Goal: Information Seeking & Learning: Learn about a topic

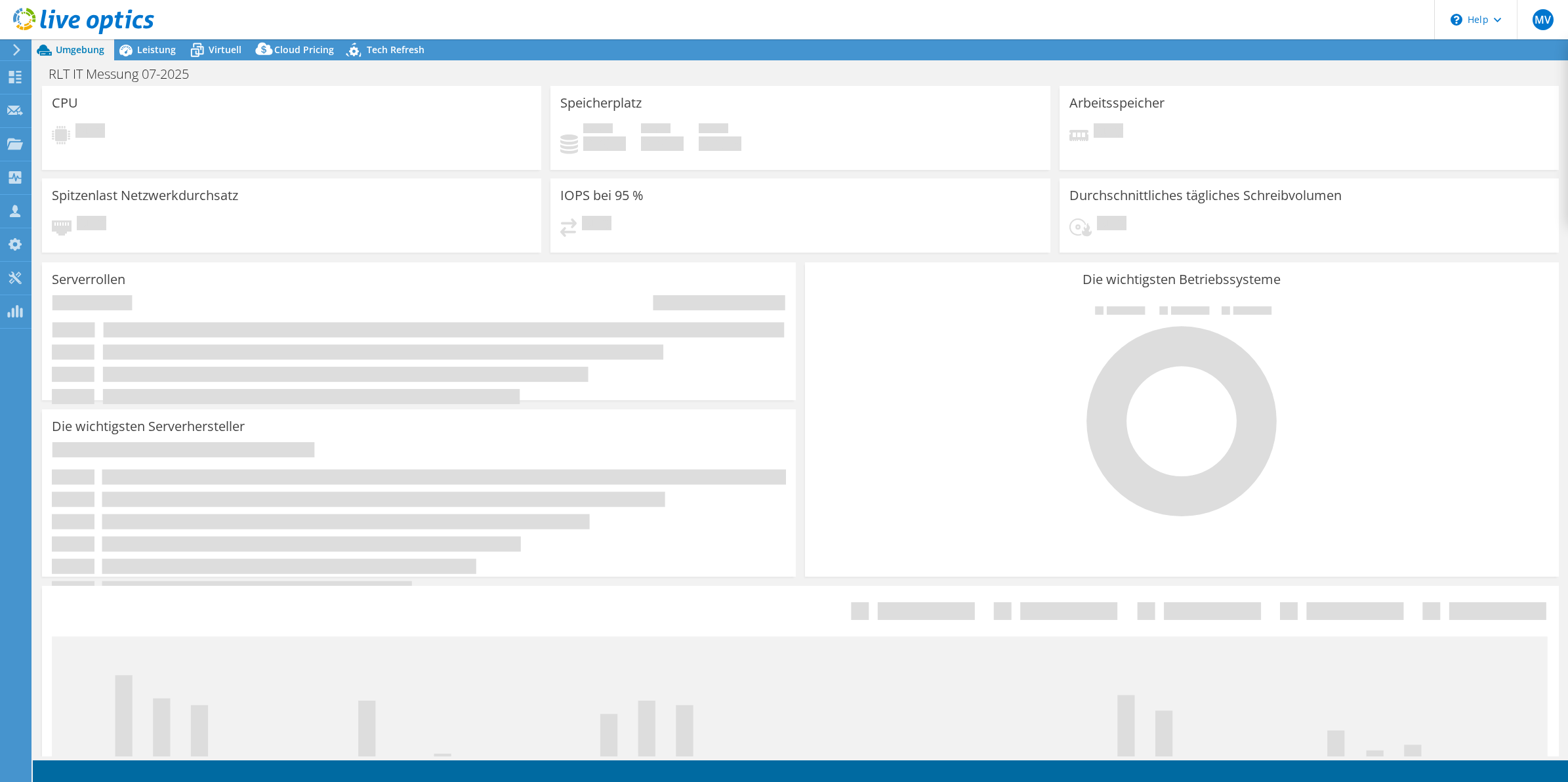
select select "EUFrankfurt"
select select "EUR"
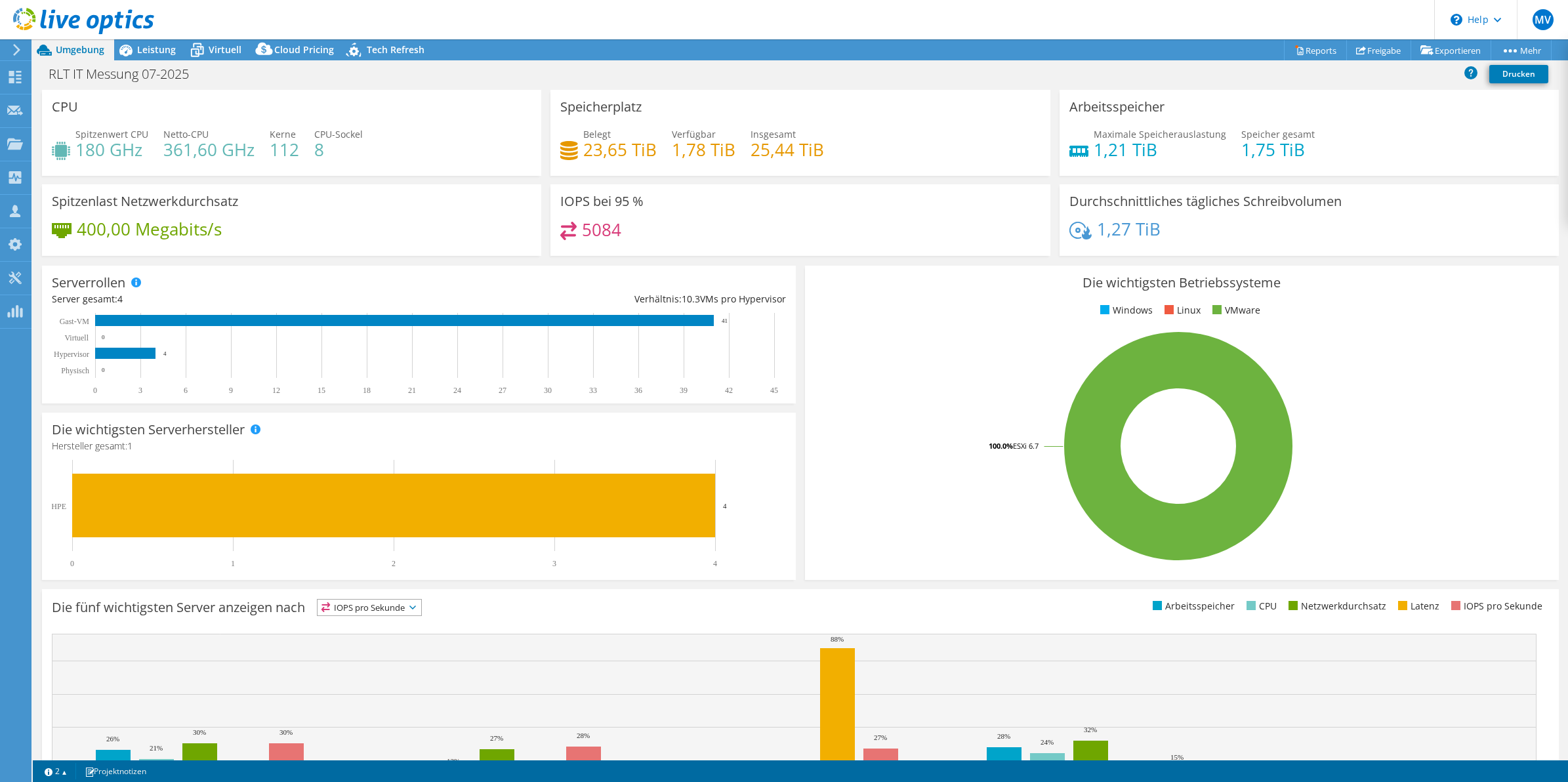
drag, startPoint x: 146, startPoint y: 46, endPoint x: 140, endPoint y: 38, distance: 10.0
click at [147, 47] on span "Leistung" at bounding box center [156, 49] width 39 height 12
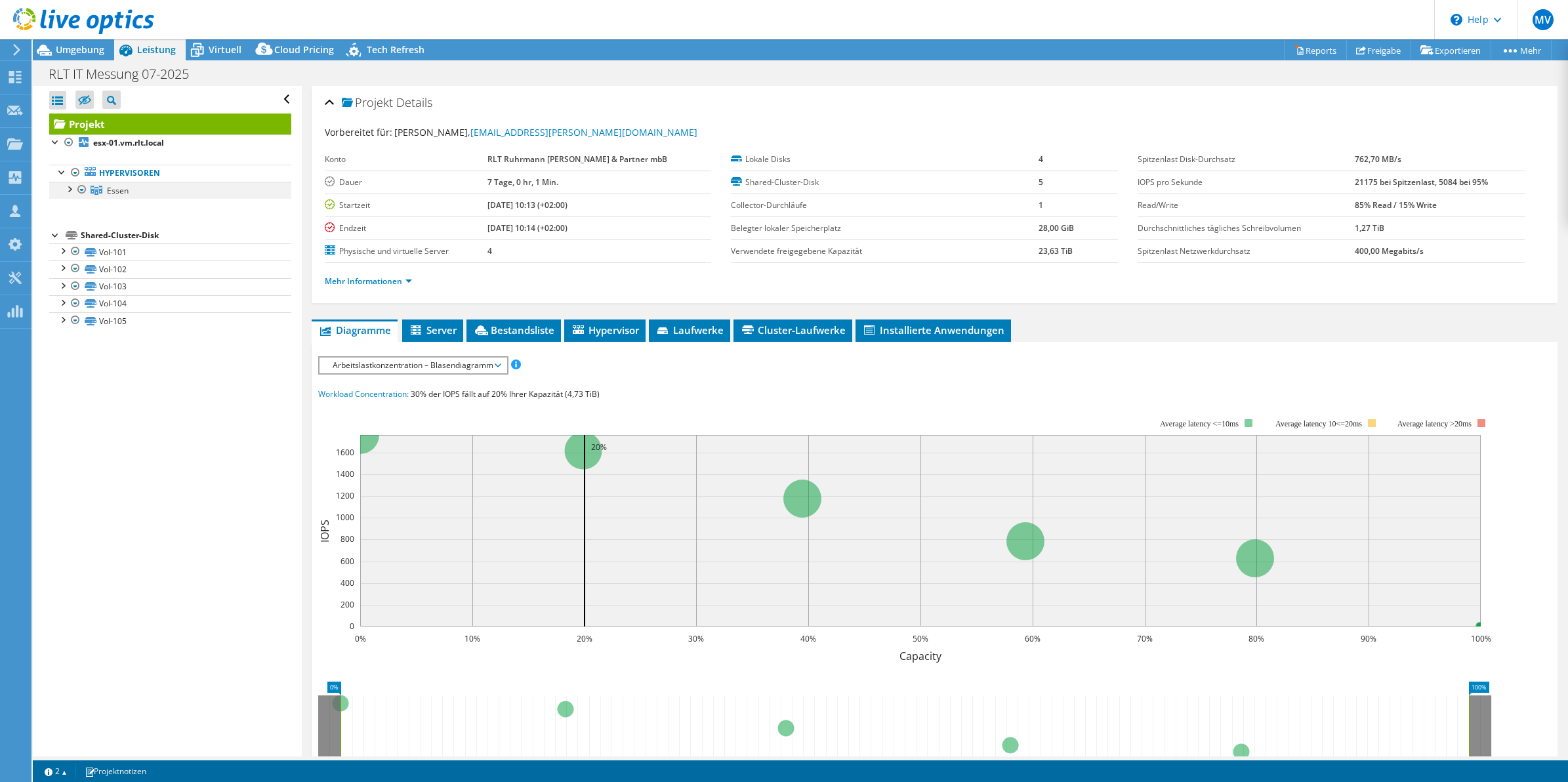
click at [69, 187] on div at bounding box center [68, 188] width 13 height 13
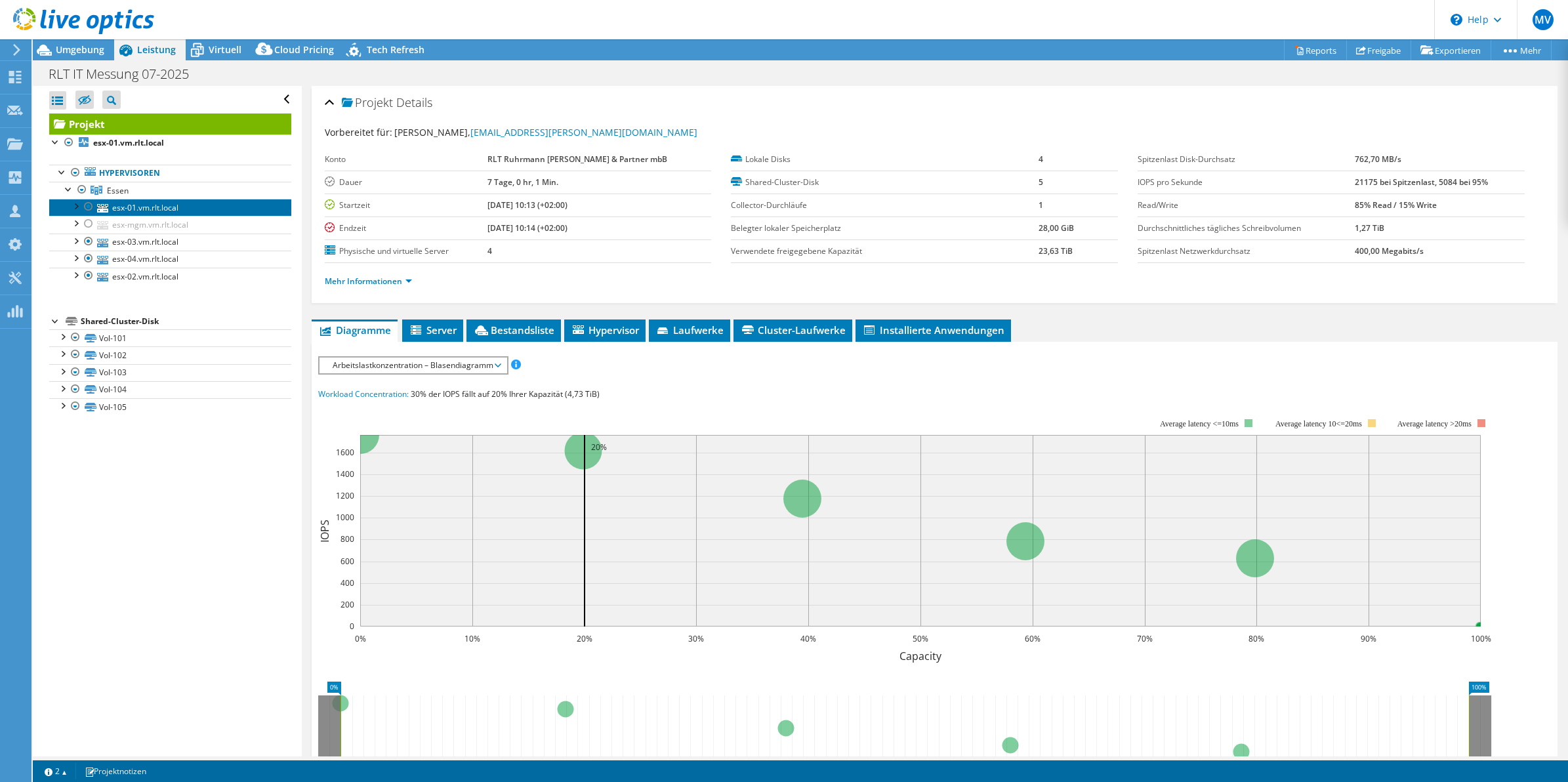
click at [142, 209] on link "esx-01.vm.rlt.local" at bounding box center [170, 207] width 242 height 17
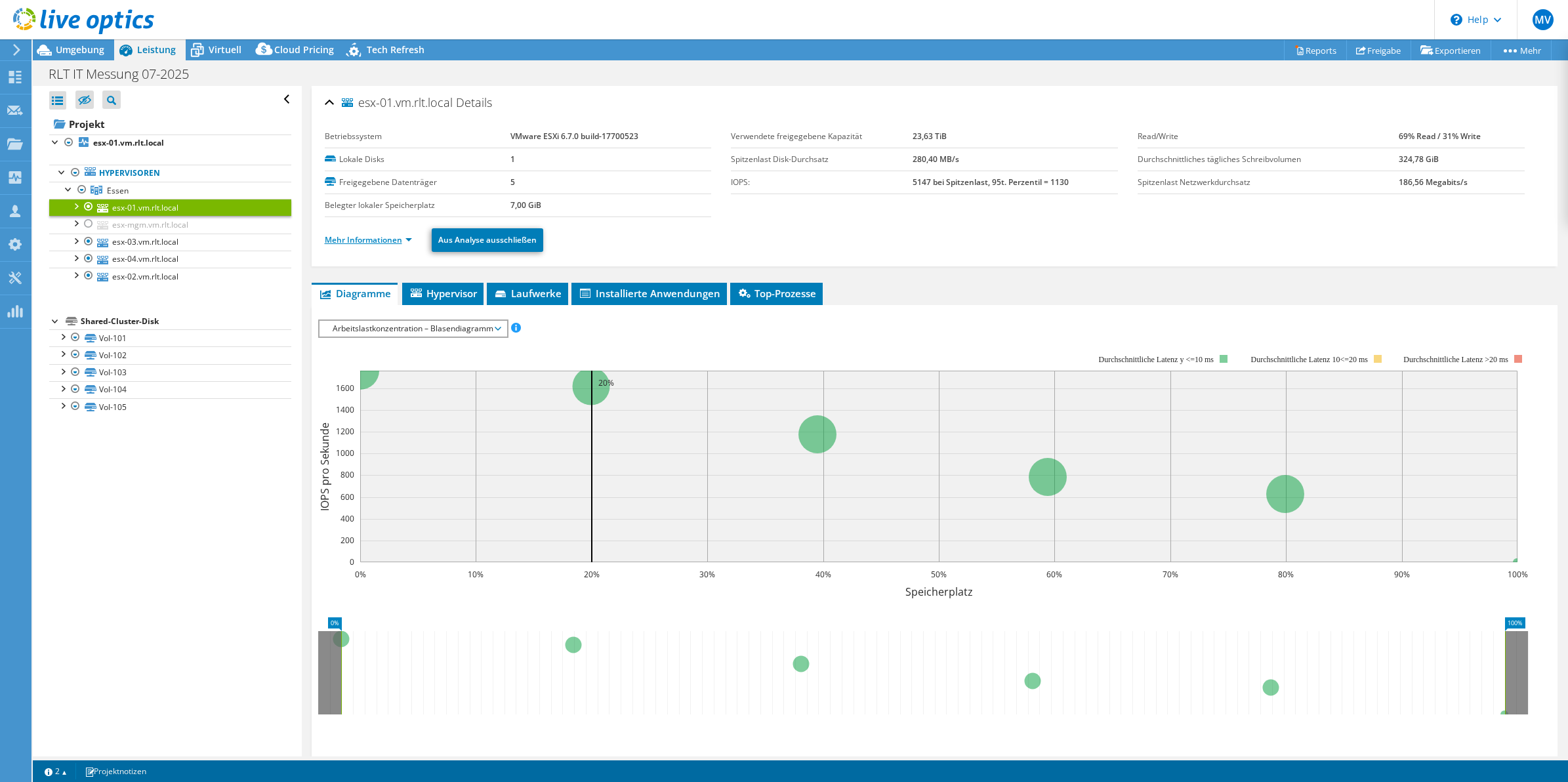
click at [386, 241] on link "Mehr Informationen" at bounding box center [368, 240] width 87 height 11
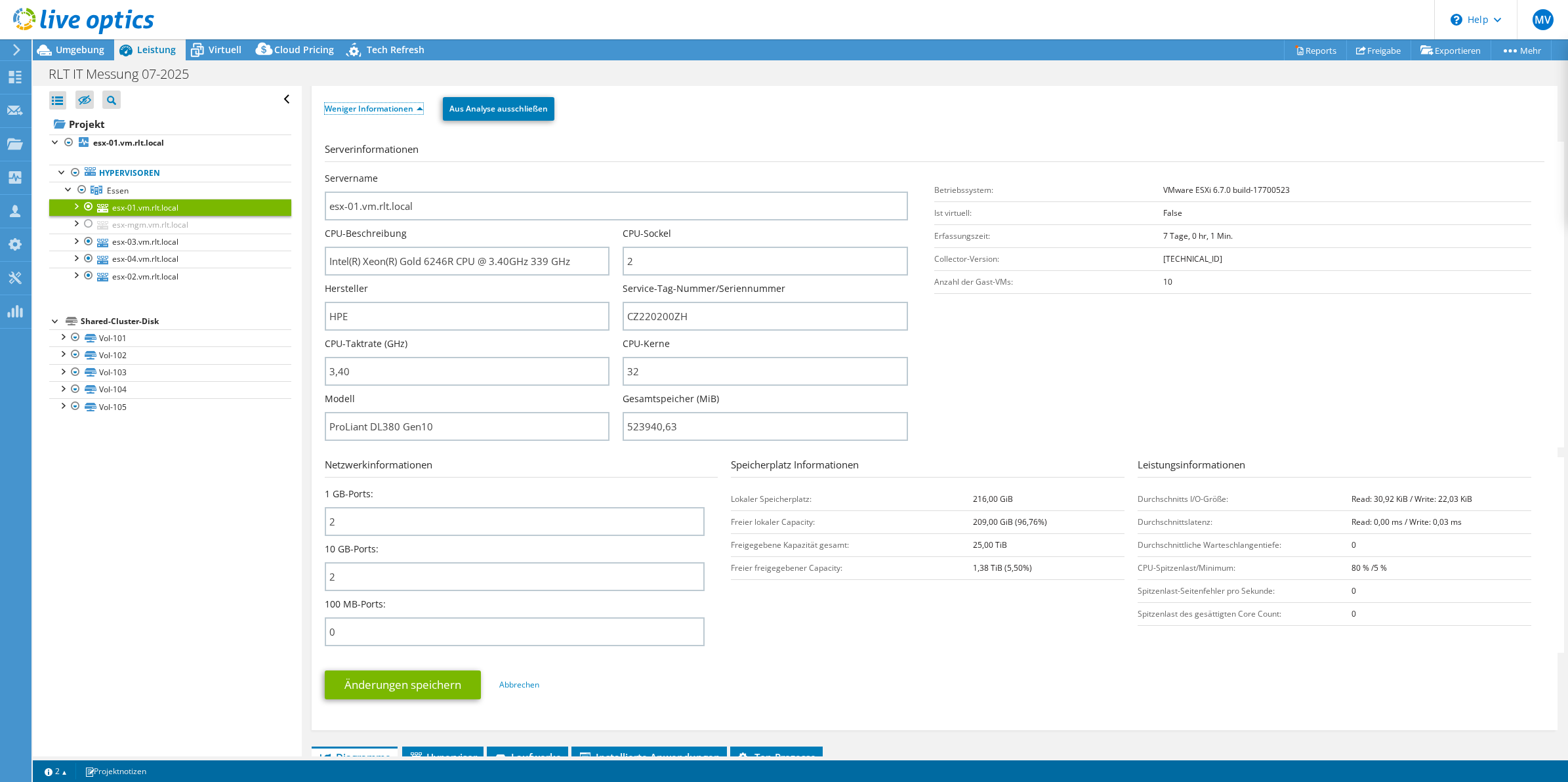
scroll to position [143, 0]
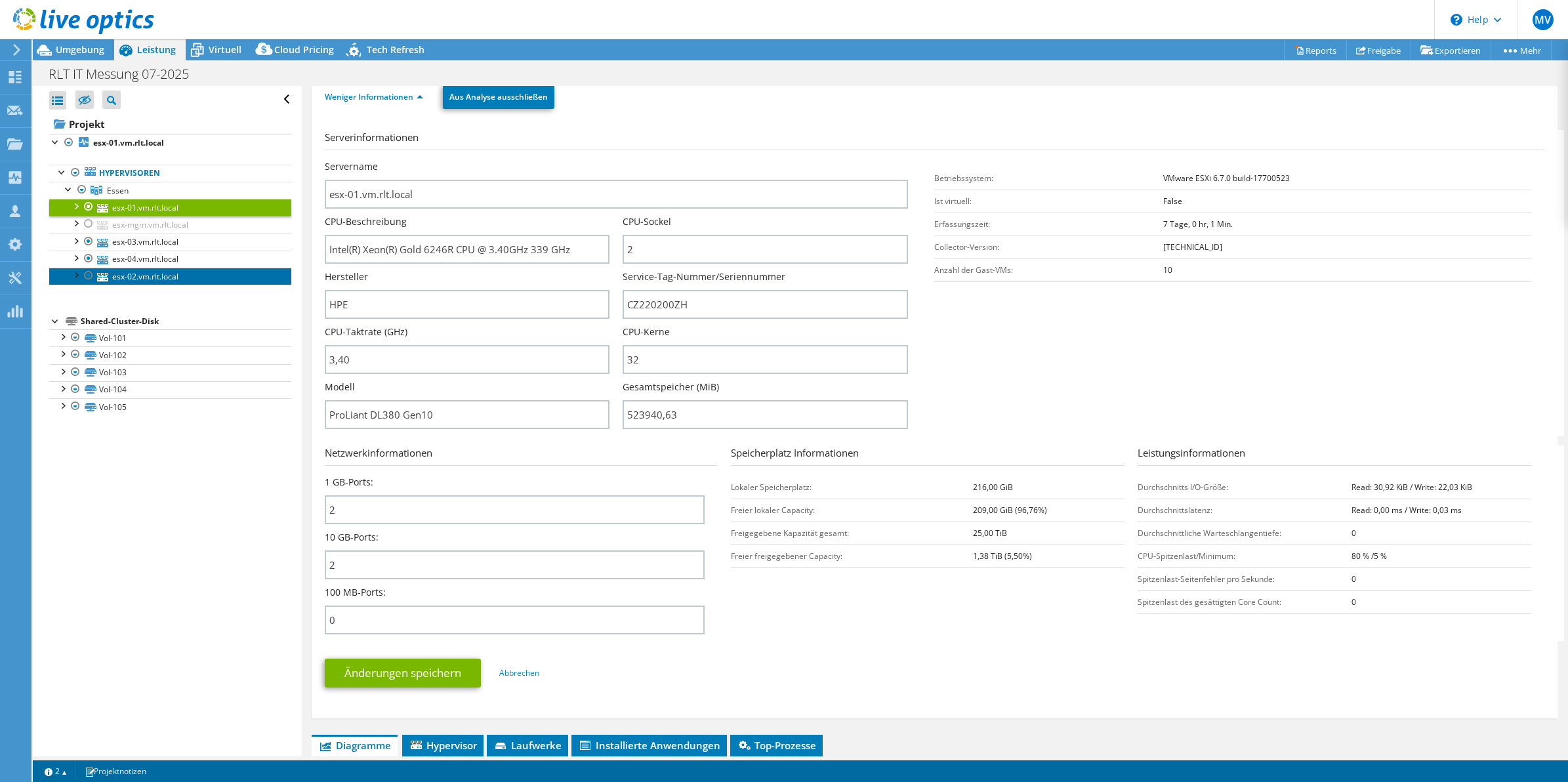
click at [151, 272] on link "esx-02.vm.rlt.local" at bounding box center [170, 276] width 242 height 17
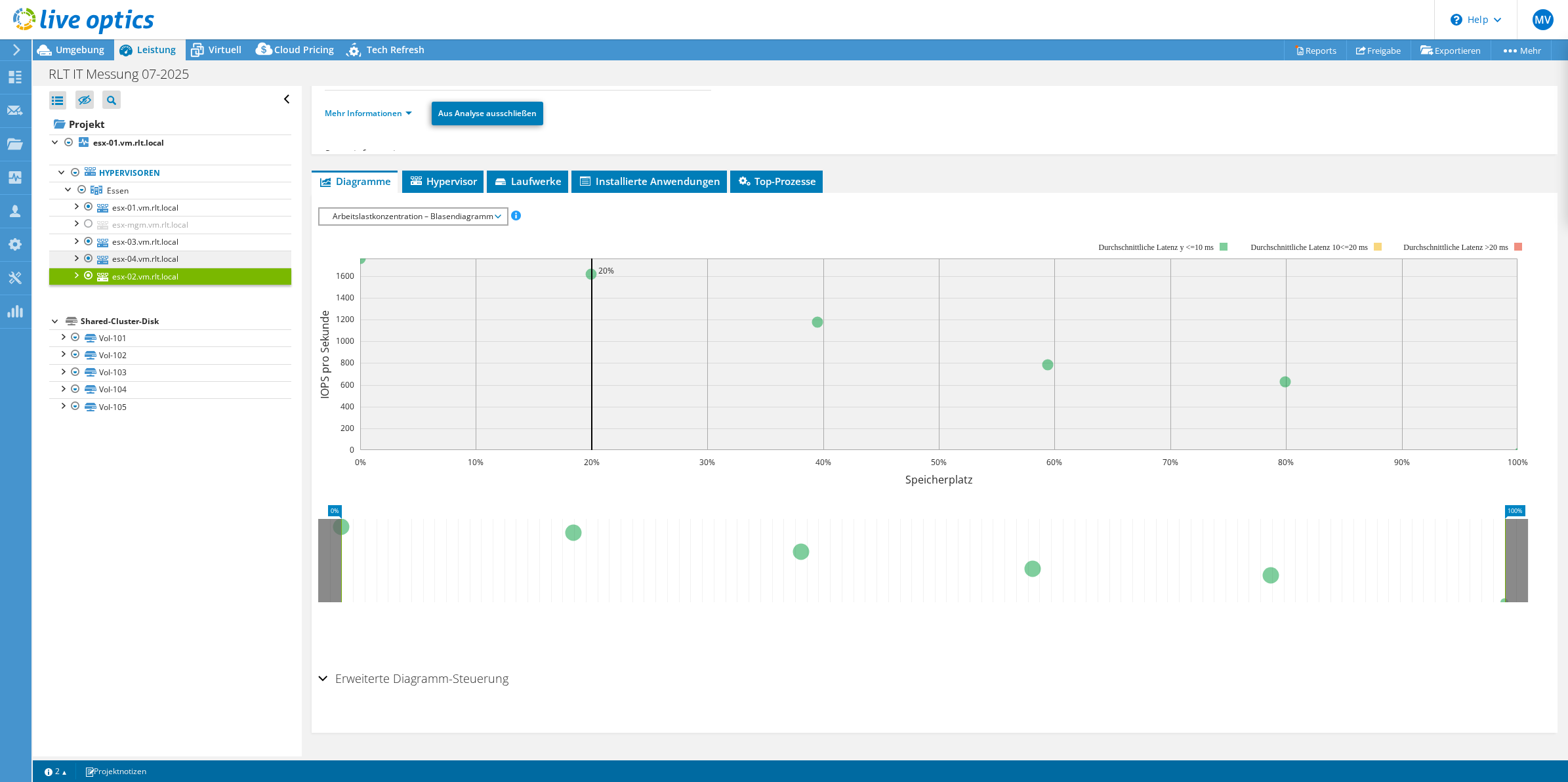
scroll to position [110, 0]
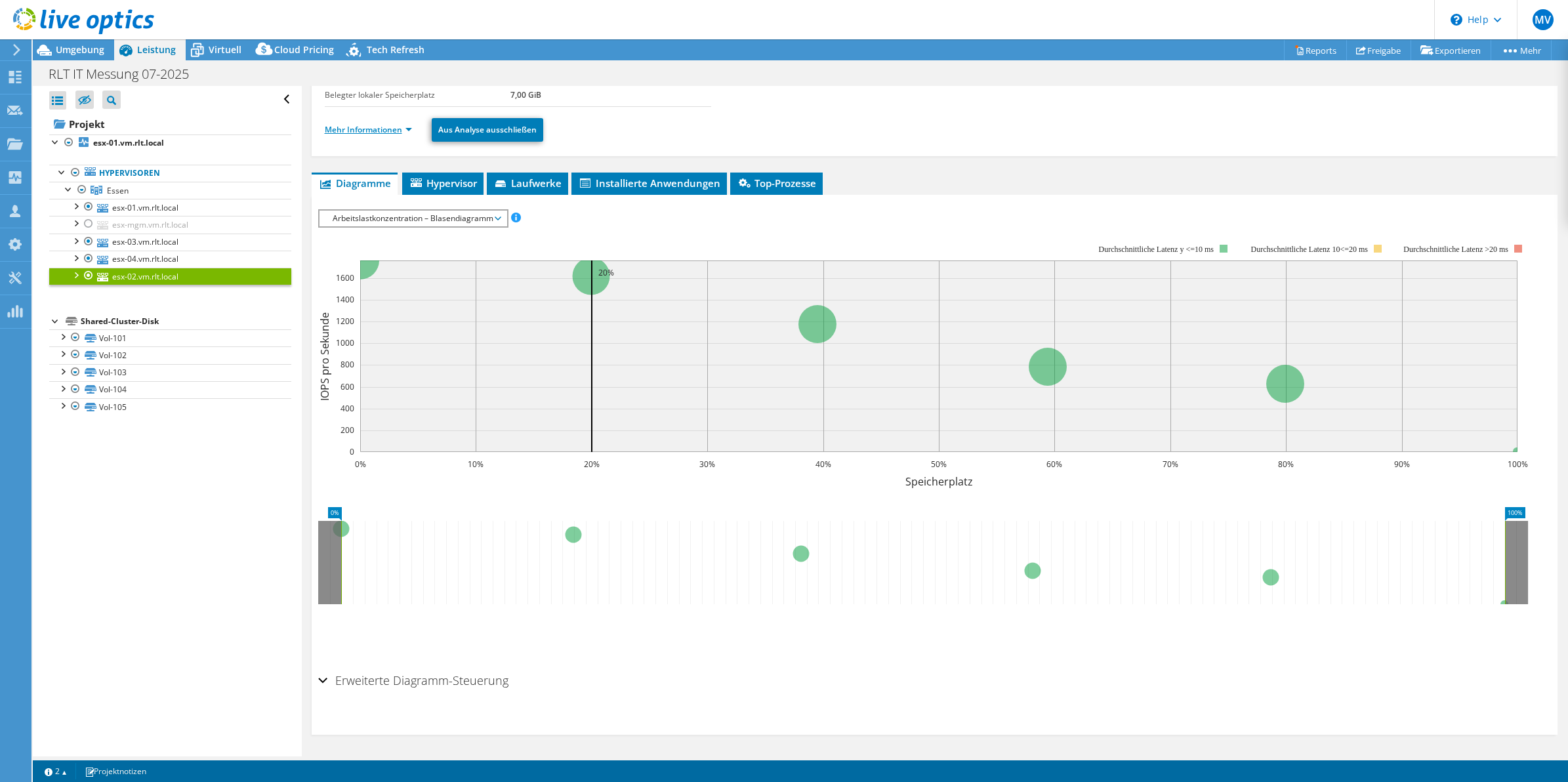
click at [349, 130] on link "Mehr Informationen" at bounding box center [368, 129] width 87 height 11
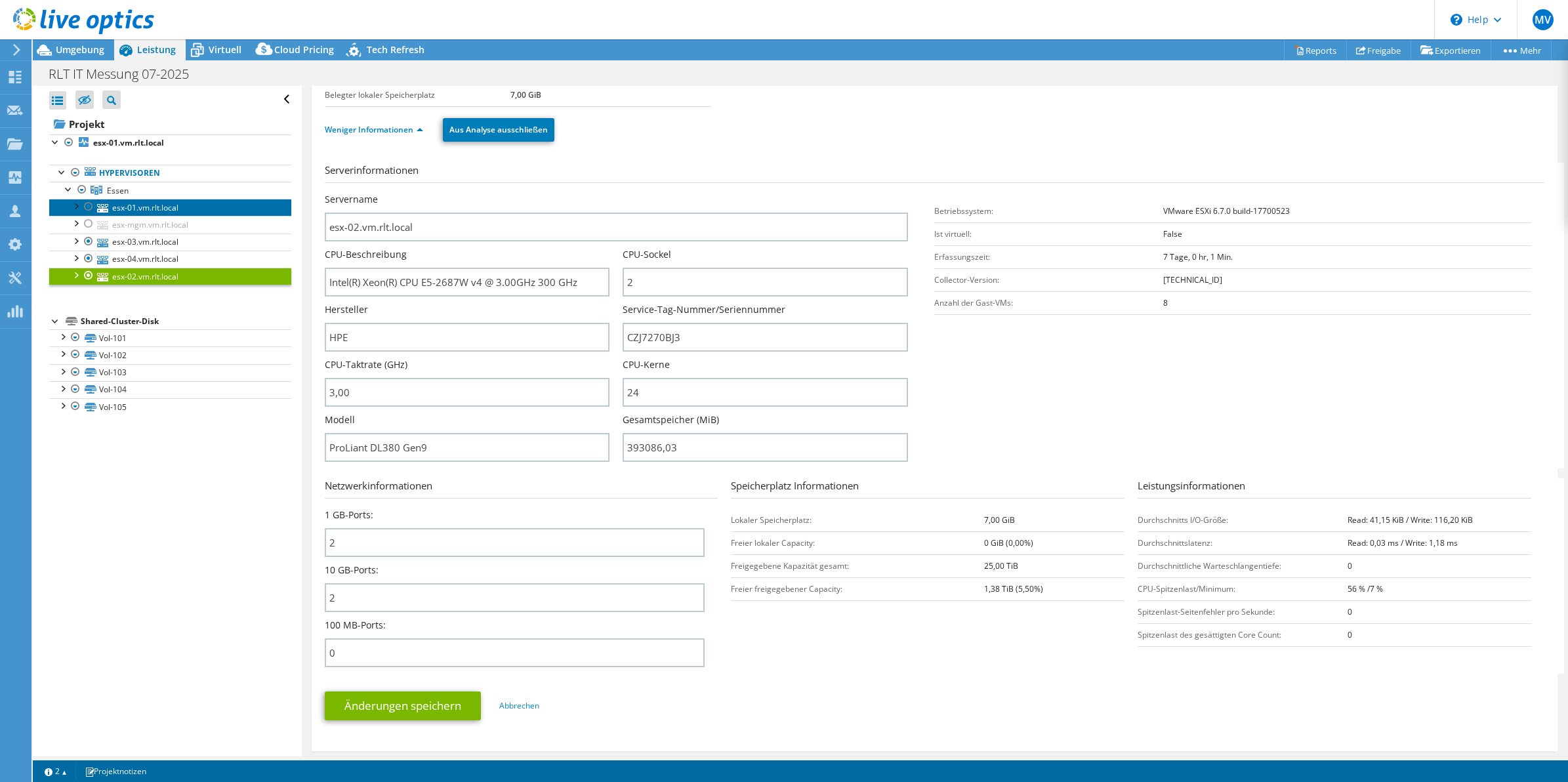
click at [160, 213] on link "esx-01.vm.rlt.local" at bounding box center [170, 207] width 242 height 17
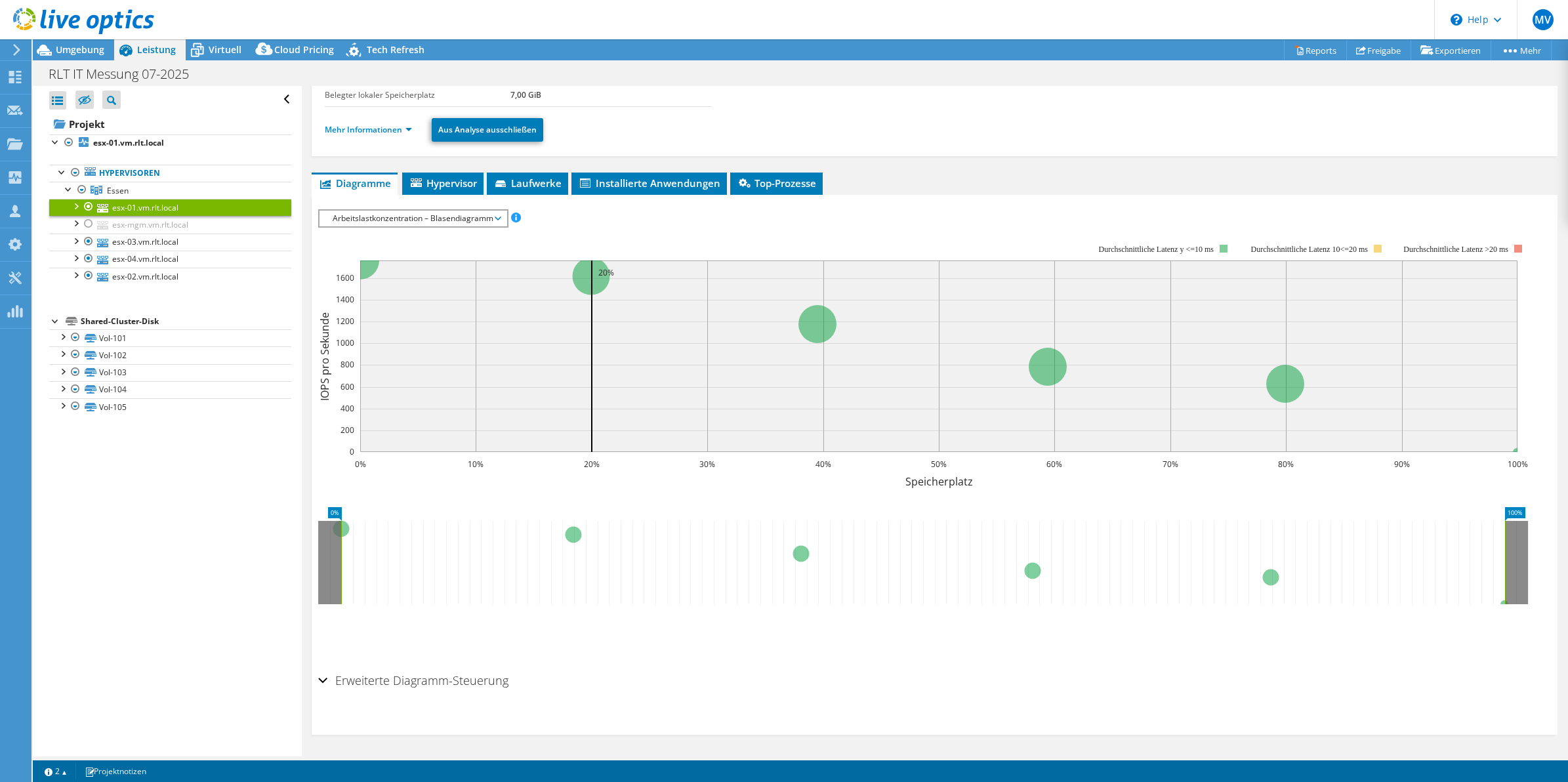
click at [338, 123] on li "Mehr Informationen" at bounding box center [372, 129] width 95 height 14
click at [340, 126] on link "Mehr Informationen" at bounding box center [368, 129] width 87 height 11
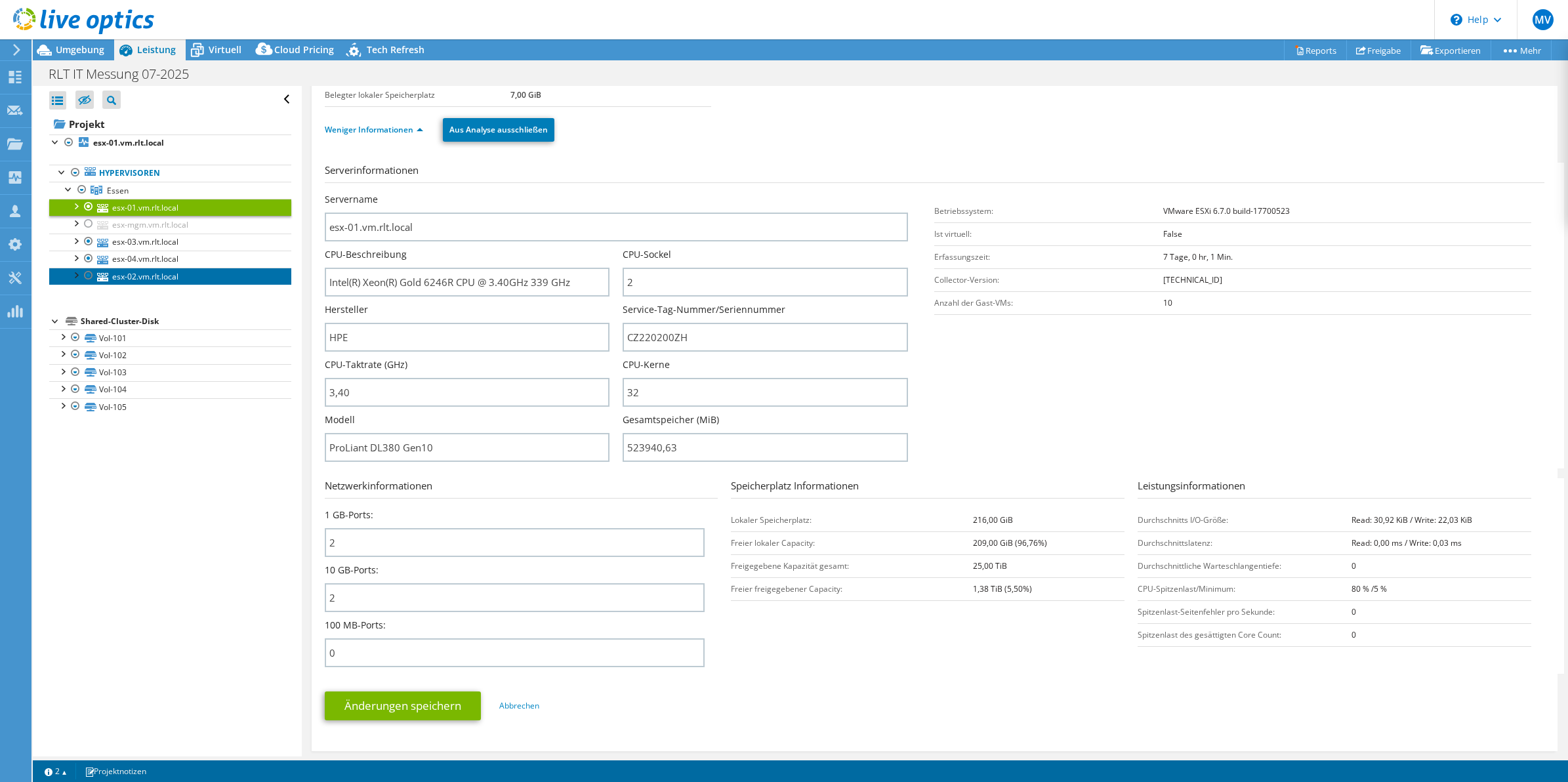
drag, startPoint x: 145, startPoint y: 275, endPoint x: 175, endPoint y: 271, distance: 30.3
click at [145, 275] on link "esx-02.vm.rlt.local" at bounding box center [170, 276] width 242 height 17
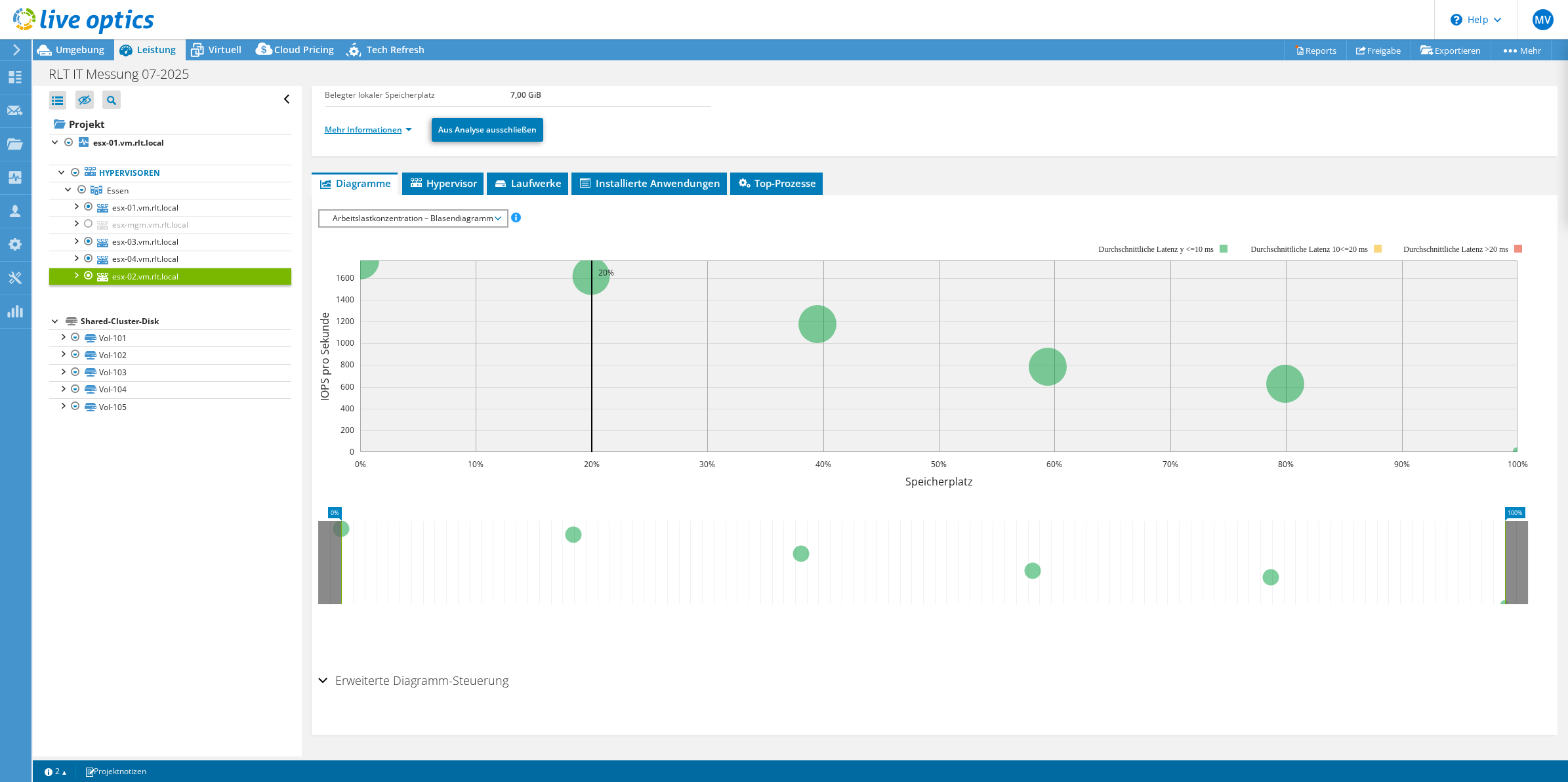
click at [368, 128] on link "Mehr Informationen" at bounding box center [368, 129] width 87 height 11
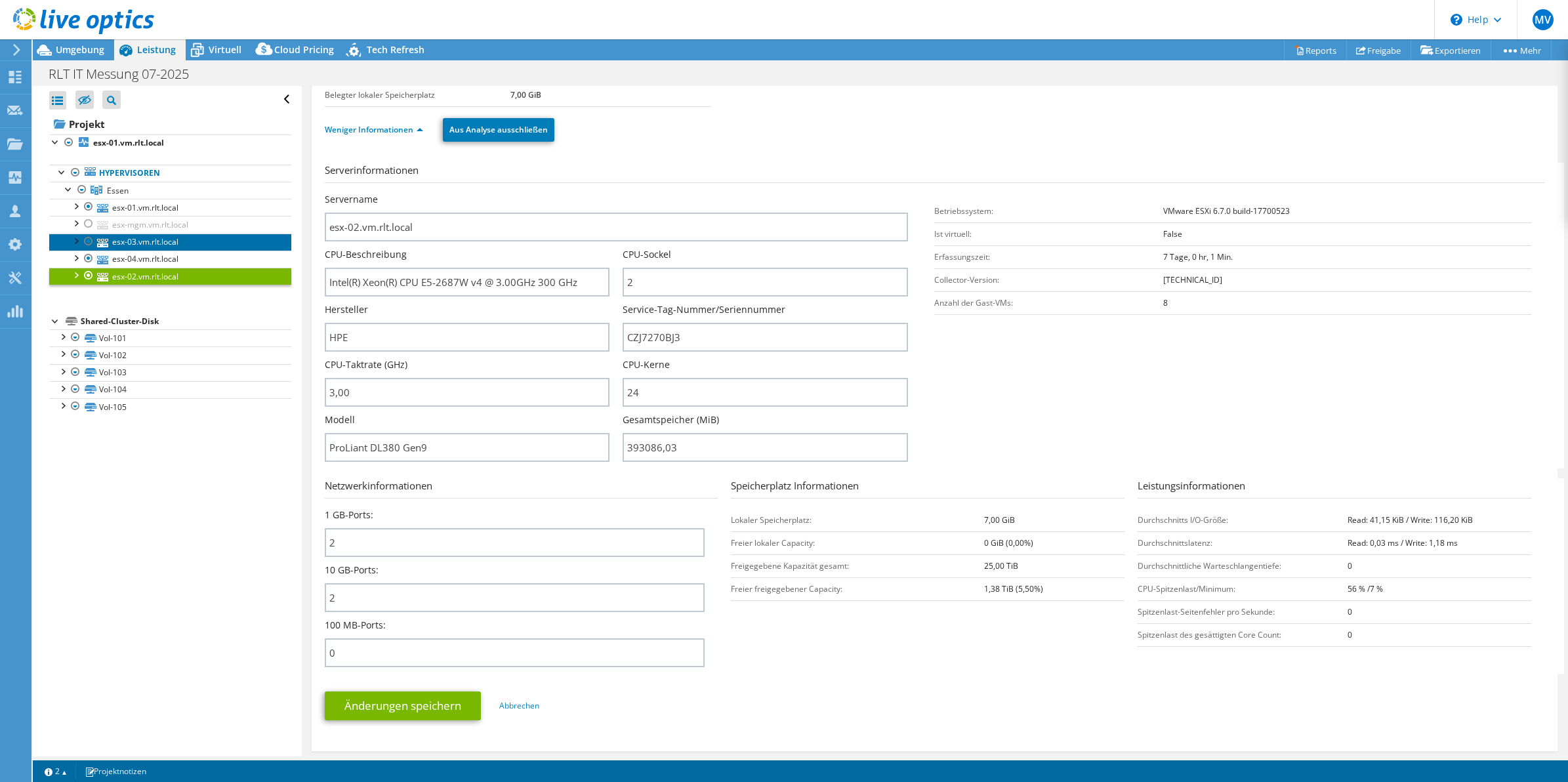
click at [132, 240] on link "esx-03.vm.rlt.local" at bounding box center [170, 242] width 242 height 17
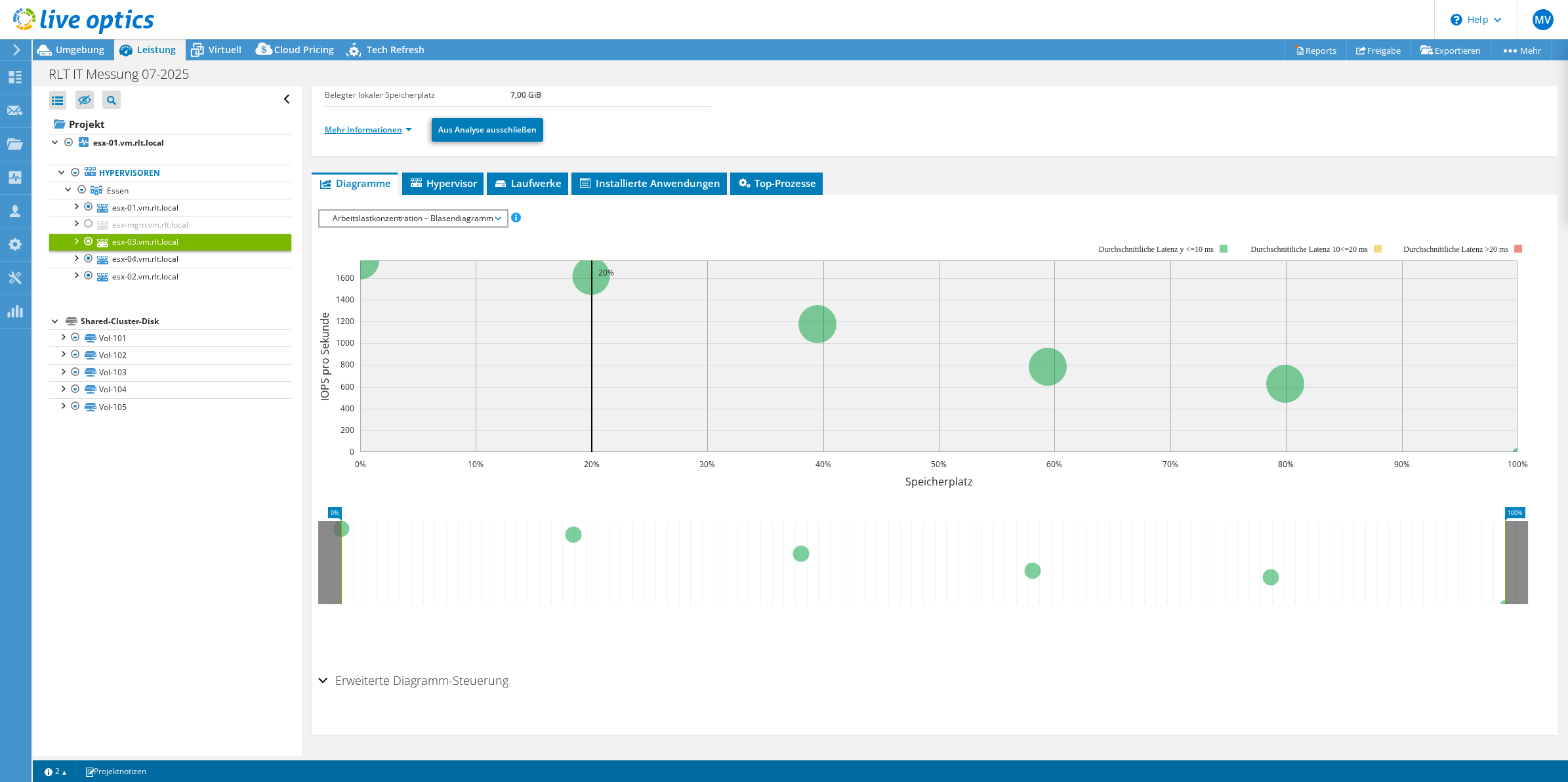
click at [346, 135] on link "Mehr Informationen" at bounding box center [368, 129] width 87 height 11
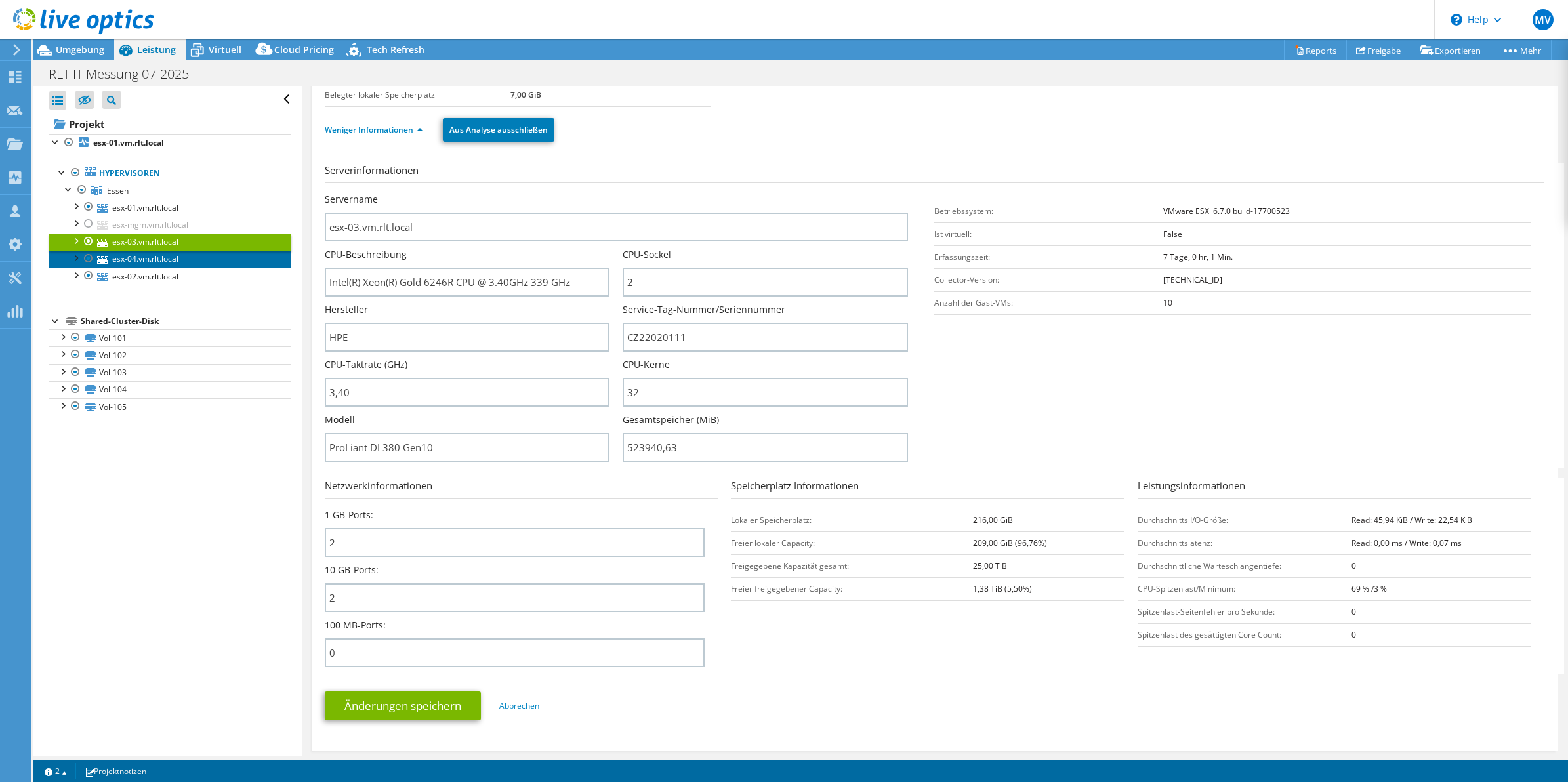
click at [171, 261] on link "esx-04.vm.rlt.local" at bounding box center [170, 259] width 242 height 17
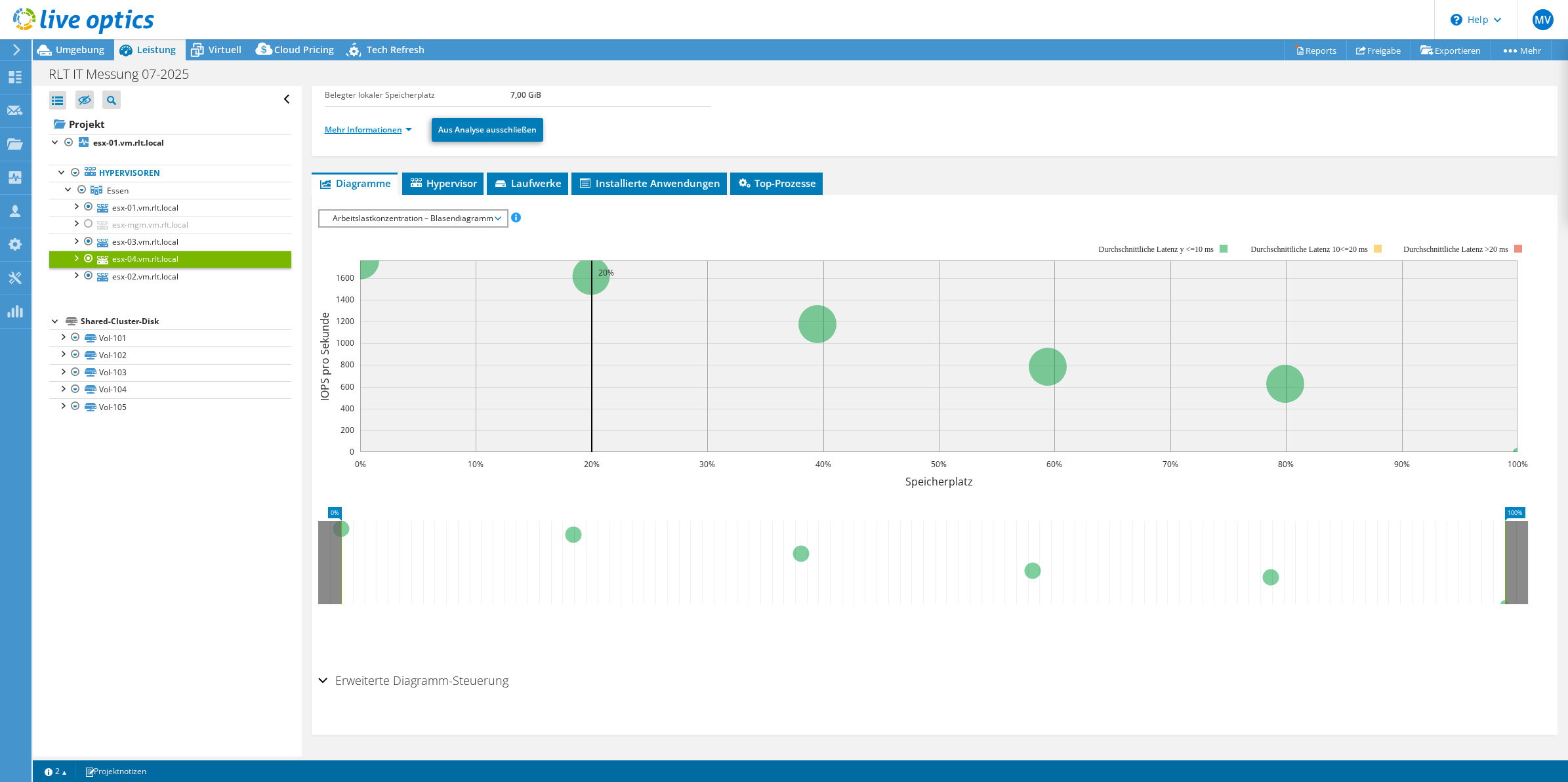
click at [328, 129] on link "Mehr Informationen" at bounding box center [368, 129] width 87 height 11
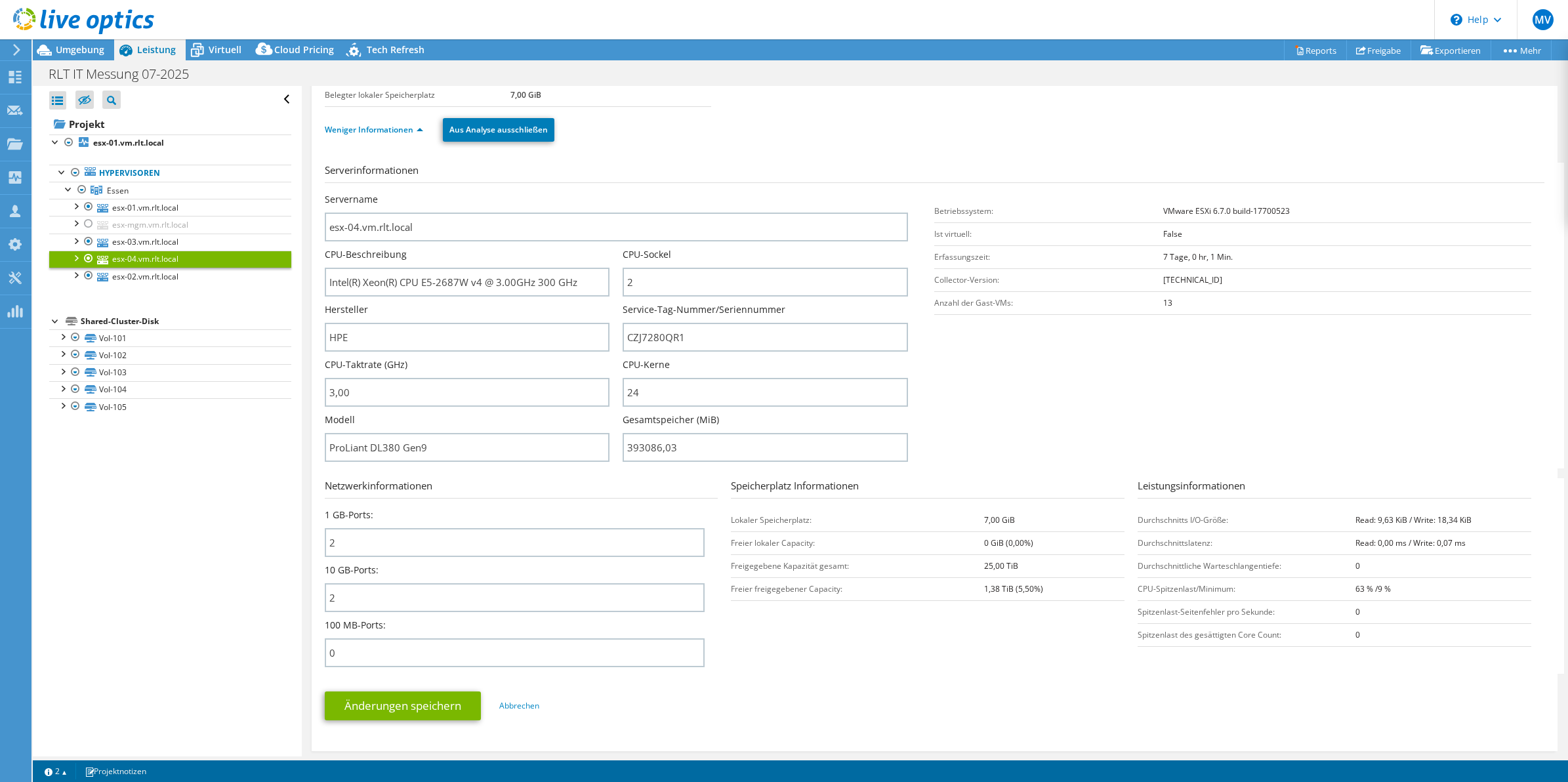
click at [1330, 402] on section "Serverinformationen Servername esx-04.vm.rlt.local CPU-Beschreibung Intel(R) Xe…" at bounding box center [937, 315] width 1226 height 306
click at [1324, 398] on section "Serverinformationen Servername esx-04.vm.rlt.local CPU-Beschreibung Intel(R) Xe…" at bounding box center [937, 315] width 1226 height 306
click at [231, 54] on span "Virtuell" at bounding box center [225, 49] width 33 height 12
